Goal: Task Accomplishment & Management: Complete application form

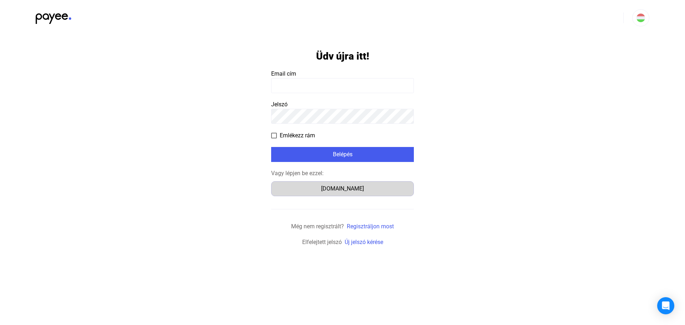
click at [349, 190] on div "[DOMAIN_NAME]" at bounding box center [342, 188] width 138 height 9
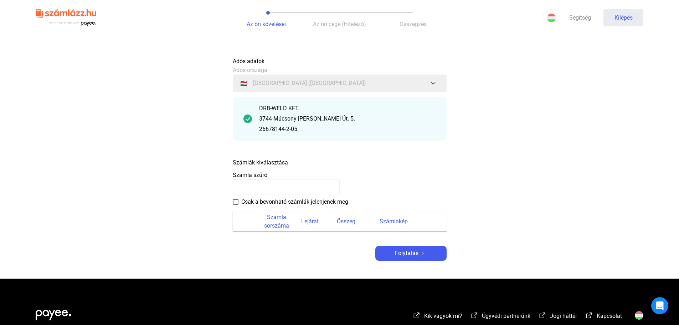
click at [290, 183] on input at bounding box center [286, 186] width 107 height 15
click at [283, 220] on font "Számla sorszáma" at bounding box center [276, 221] width 25 height 15
click at [238, 201] on span at bounding box center [236, 202] width 6 height 6
click at [414, 251] on font "Folytatás" at bounding box center [407, 253] width 24 height 7
